Goal: Transaction & Acquisition: Purchase product/service

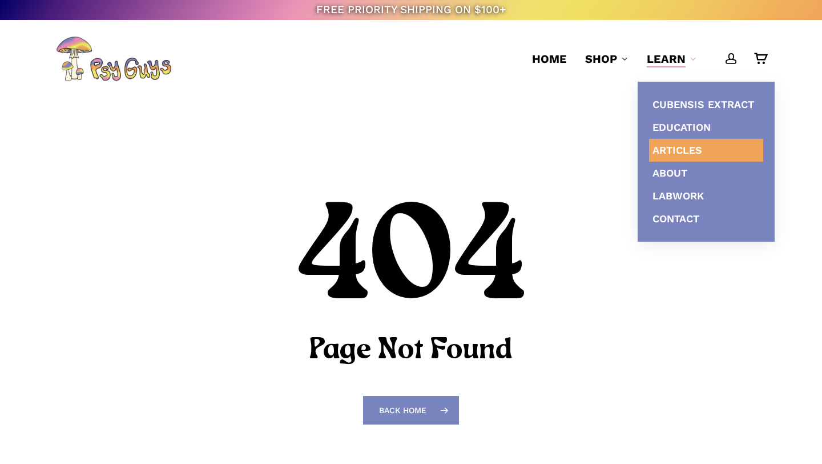
click at [670, 148] on span "Articles" at bounding box center [678, 150] width 50 height 12
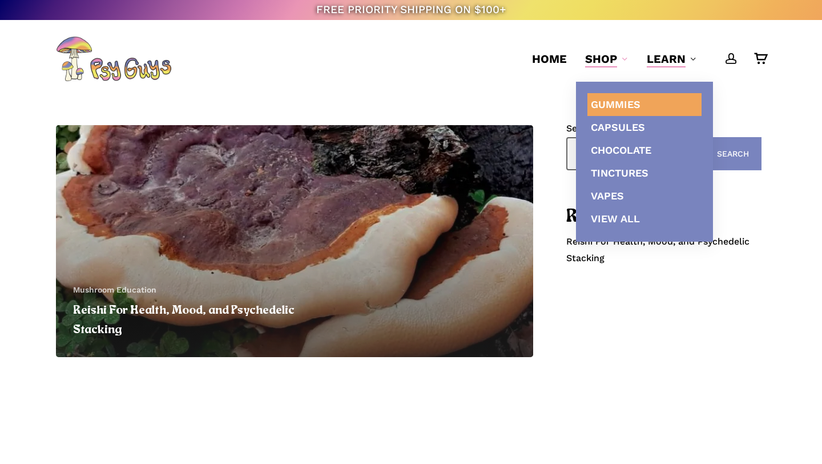
click at [622, 106] on span "Gummies" at bounding box center [616, 104] width 50 height 12
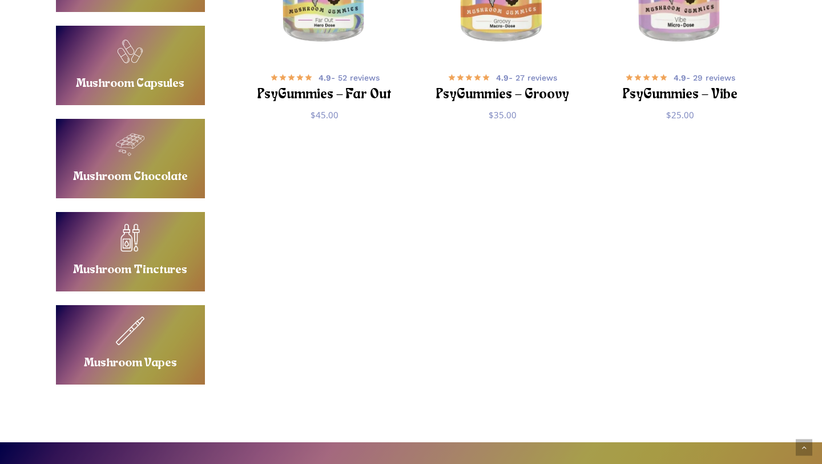
scroll to position [264, 0]
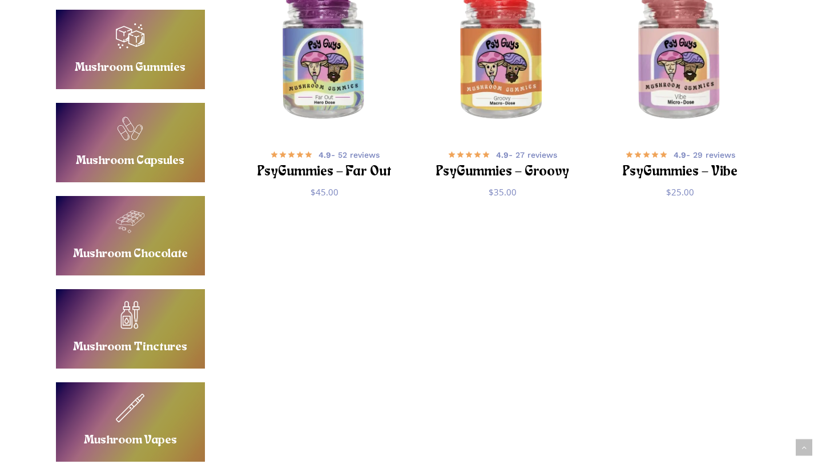
click at [134, 263] on link "Buy Mushroom Chocolate" at bounding box center [130, 235] width 149 height 79
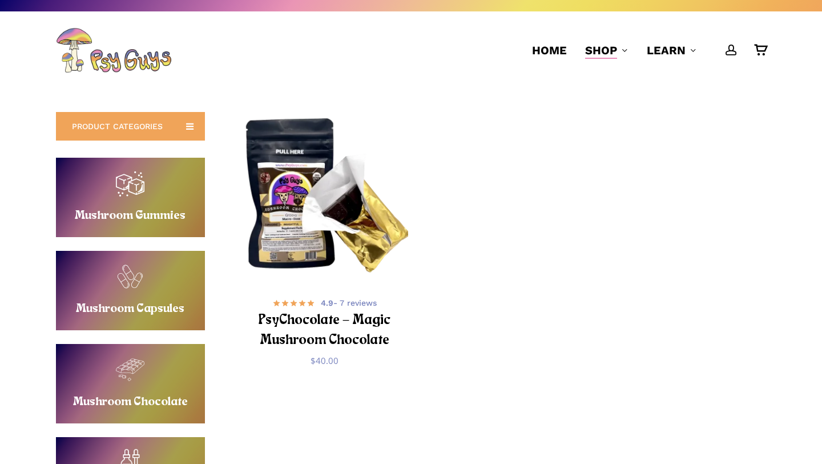
scroll to position [11, 0]
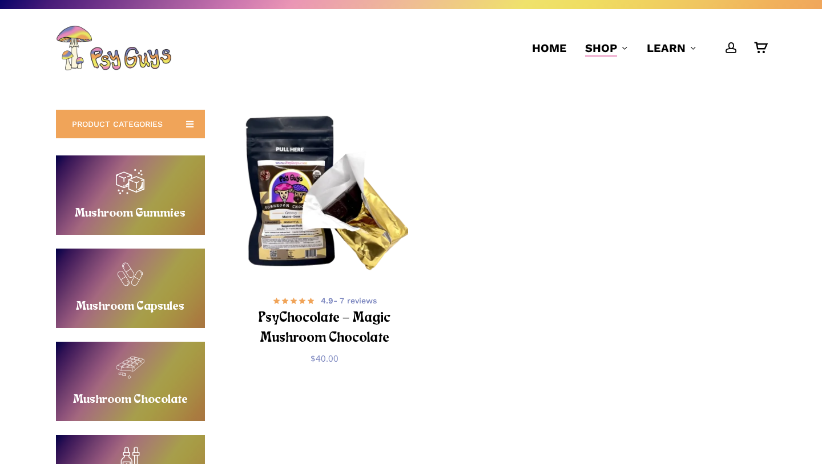
click at [142, 196] on link "Buy Mushroom Gummies" at bounding box center [130, 194] width 149 height 79
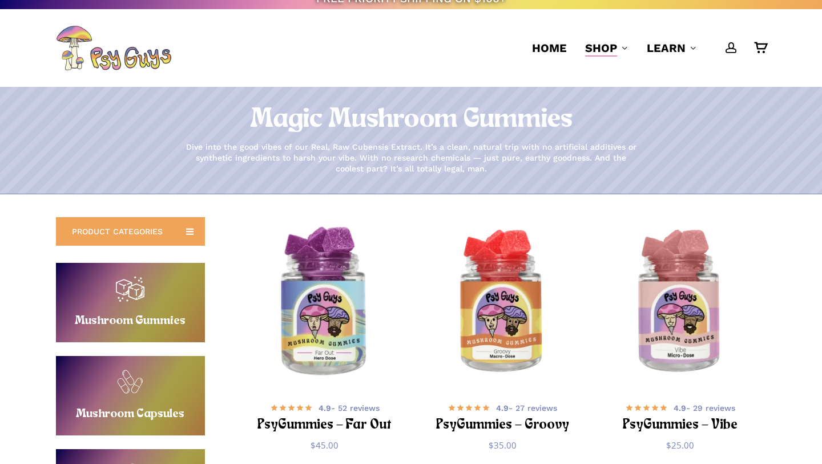
scroll to position [13, 0]
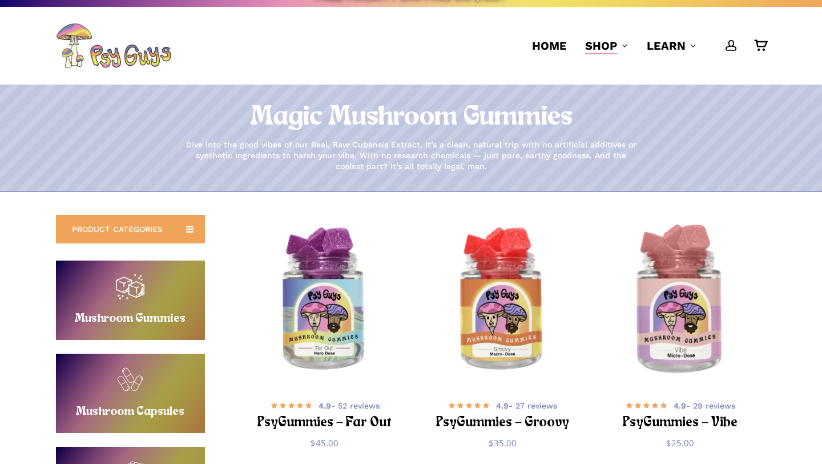
click at [665, 335] on img "PsyGummies - Vibe" at bounding box center [681, 301] width 174 height 174
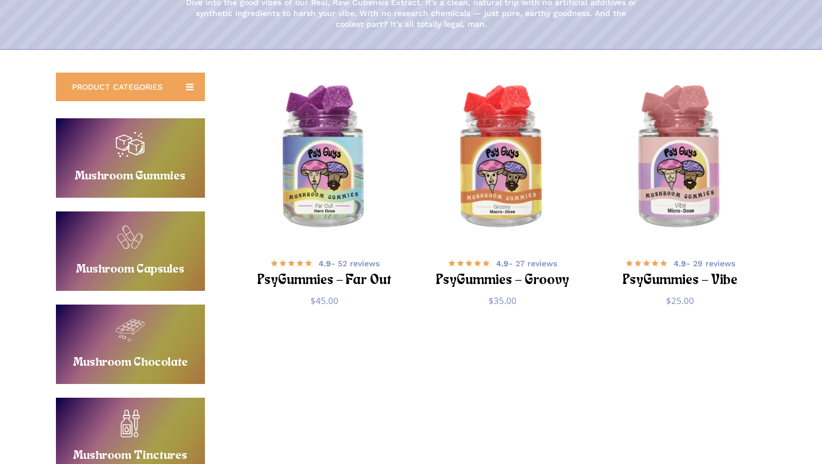
scroll to position [217, 0]
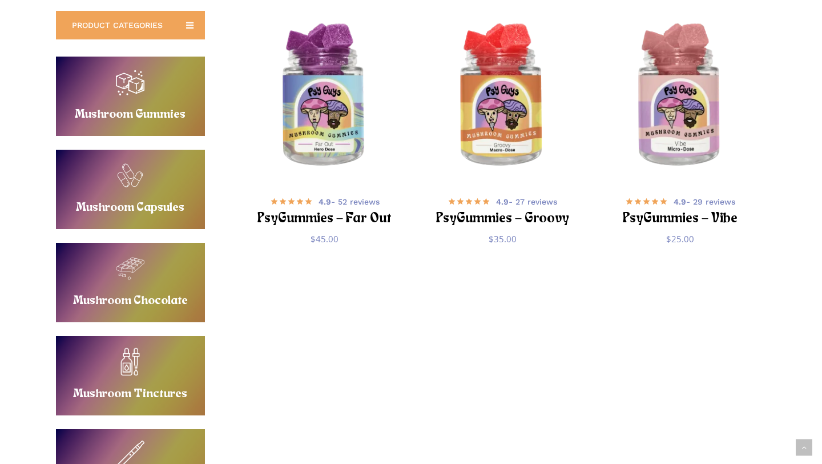
click at [124, 190] on link "Buy Mushroom Capsules" at bounding box center [130, 189] width 149 height 79
click at [146, 199] on link "Buy Mushroom Capsules" at bounding box center [130, 189] width 149 height 79
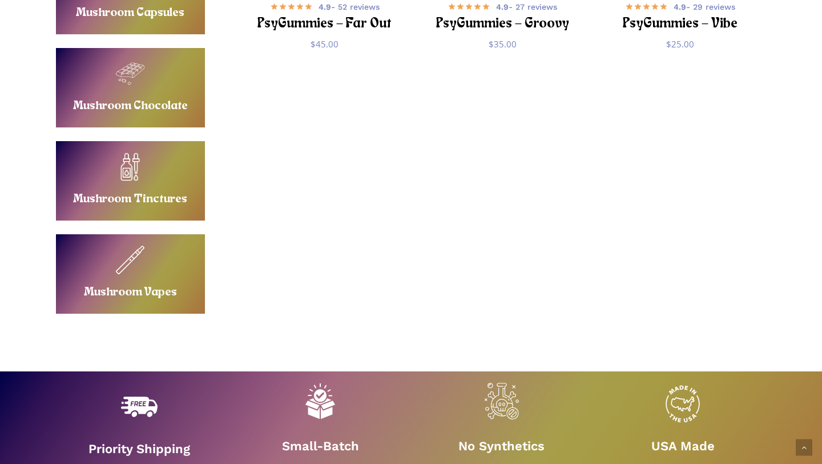
scroll to position [414, 0]
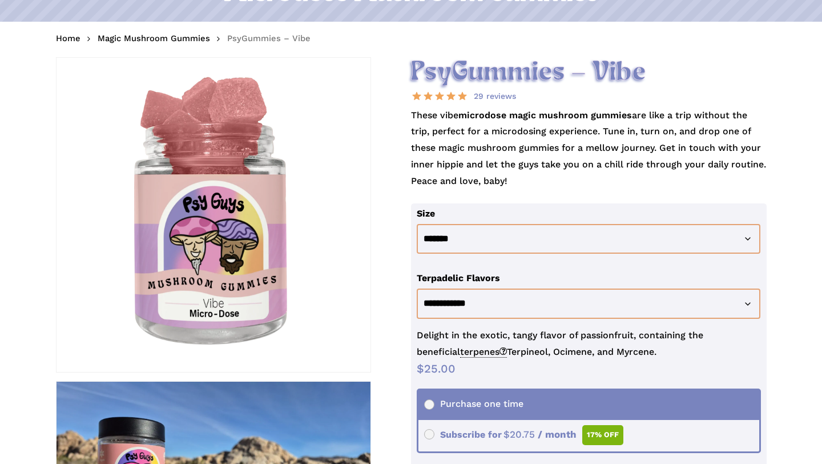
scroll to position [175, 0]
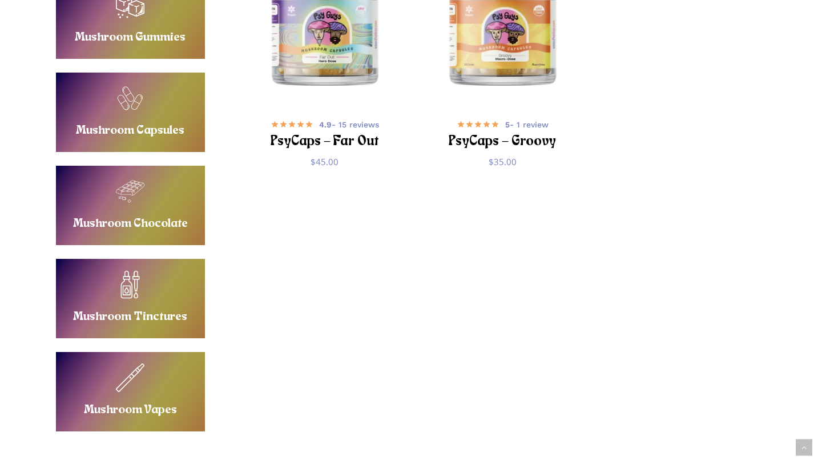
scroll to position [342, 0]
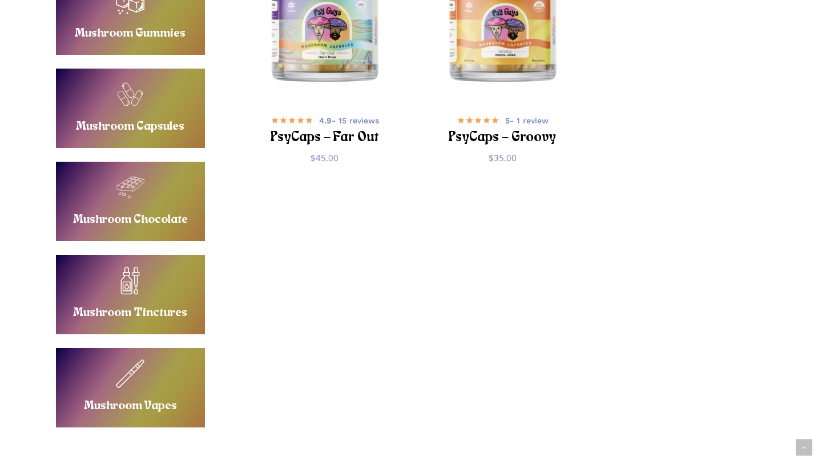
click at [163, 304] on link "Buy Mushroom Tinctures" at bounding box center [130, 294] width 149 height 79
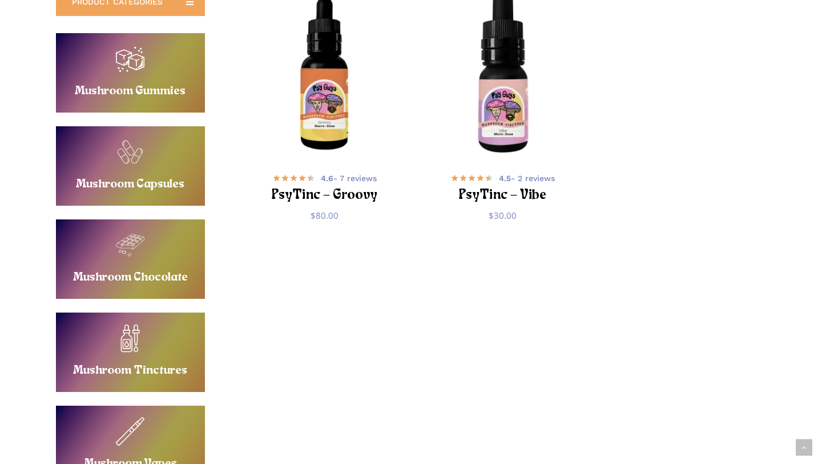
scroll to position [278, 0]
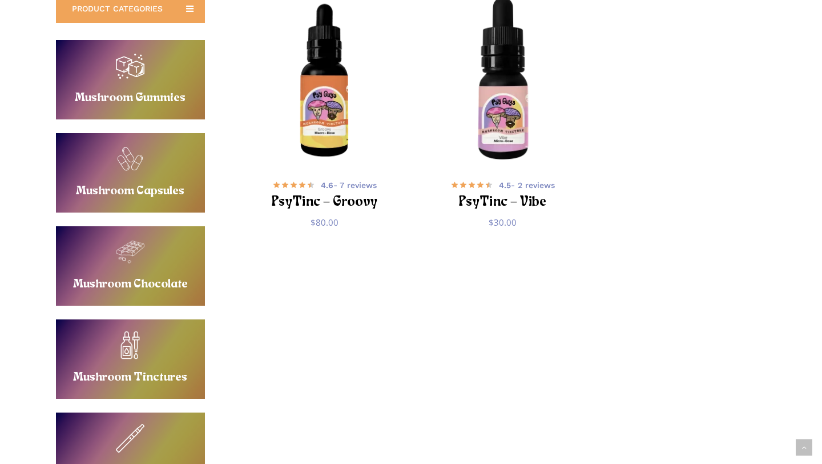
click at [153, 172] on link "Buy Mushroom Capsules" at bounding box center [130, 172] width 149 height 79
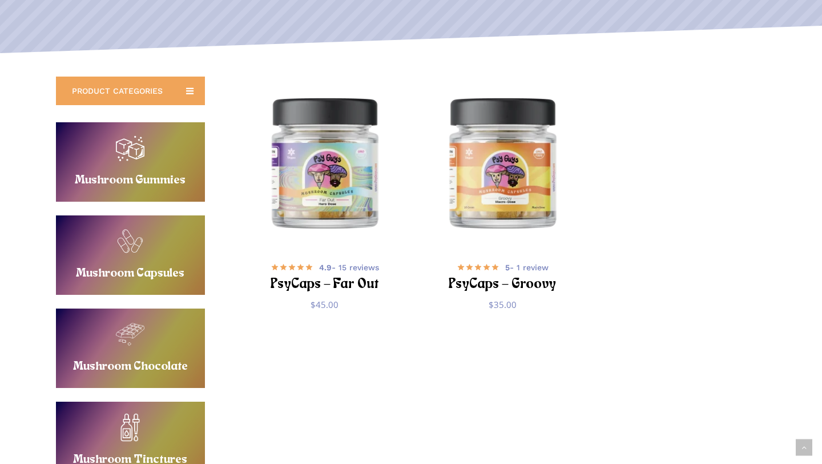
scroll to position [230, 0]
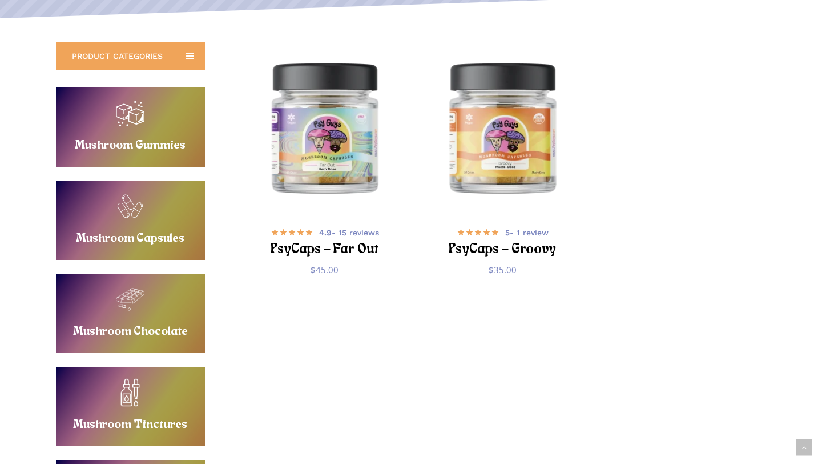
click at [154, 123] on link "Buy Mushroom Gummies" at bounding box center [130, 126] width 149 height 79
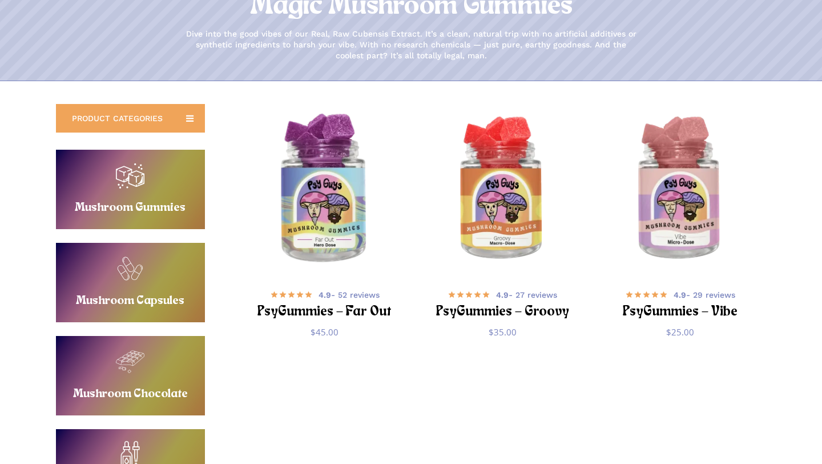
scroll to position [135, 0]
